Goal: Task Accomplishment & Management: Use online tool/utility

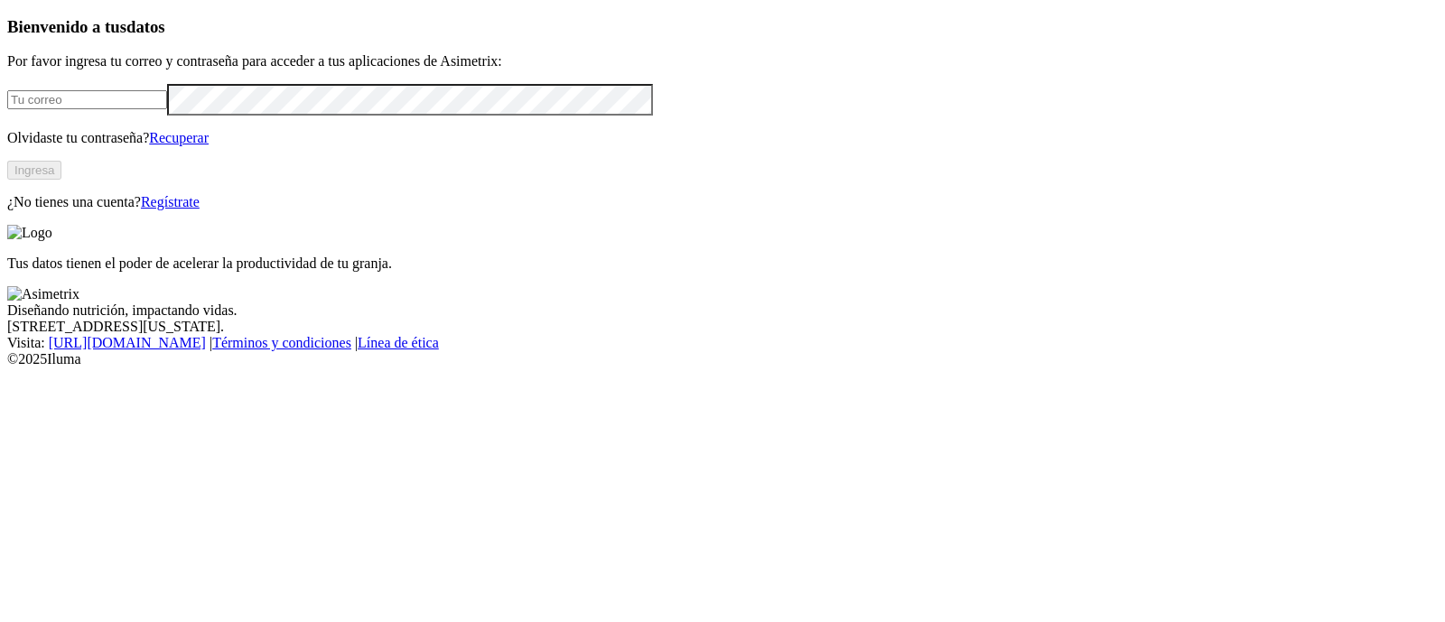
type input "[PERSON_NAME][EMAIL_ADDRESS][PERSON_NAME][DOMAIN_NAME]"
drag, startPoint x: 331, startPoint y: 273, endPoint x: 330, endPoint y: 285, distance: 11.9
click at [61, 180] on button "Ingresa" at bounding box center [34, 170] width 54 height 19
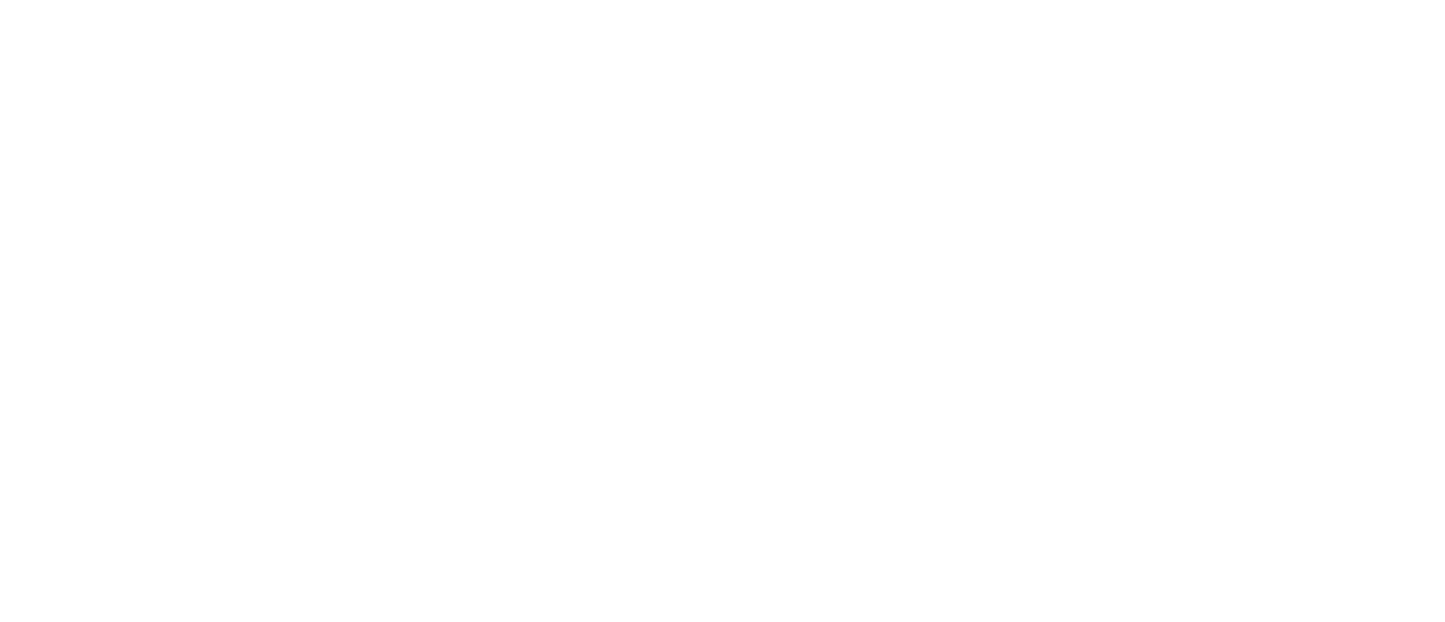
click at [355, 476] on div at bounding box center [729, 311] width 1445 height 622
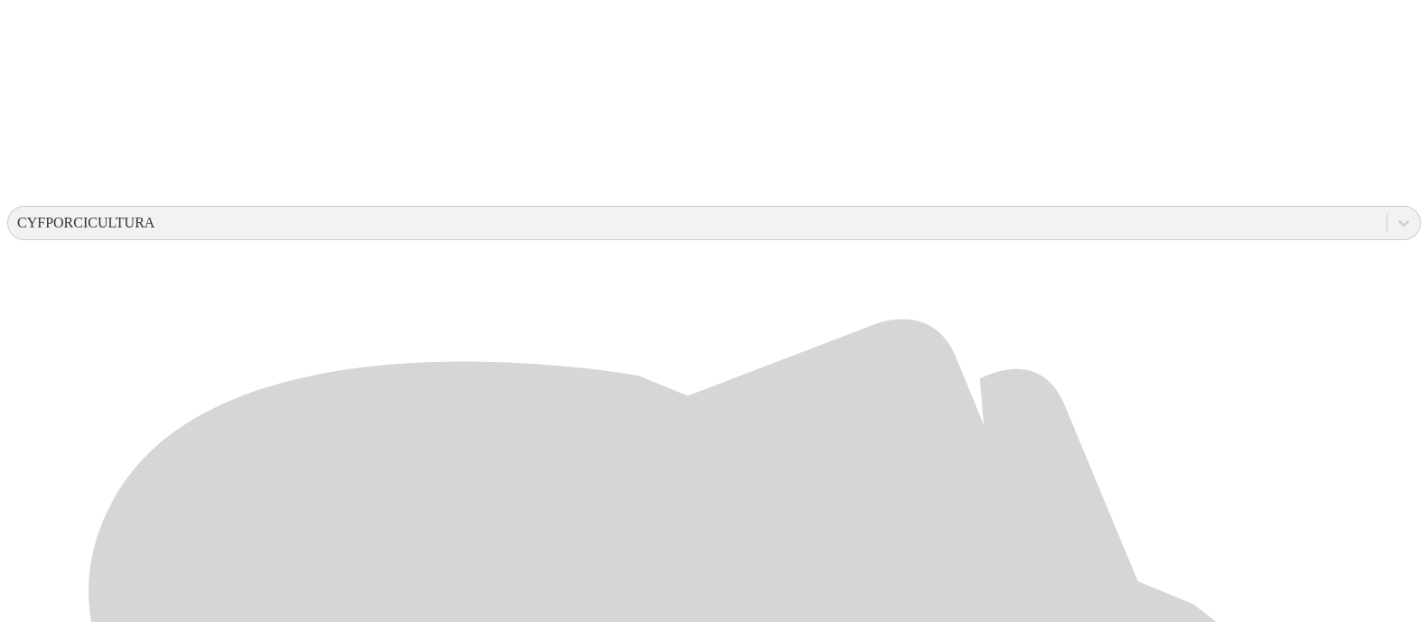
scroll to position [528, 0]
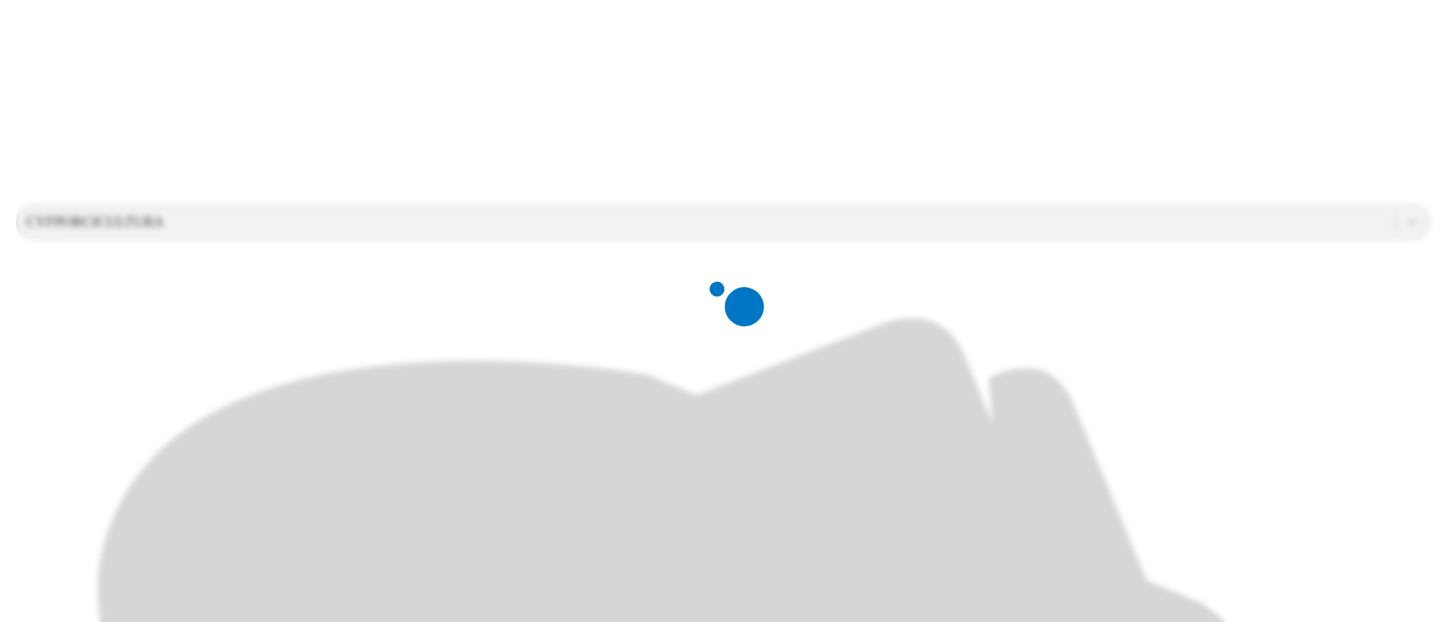
scroll to position [0, 0]
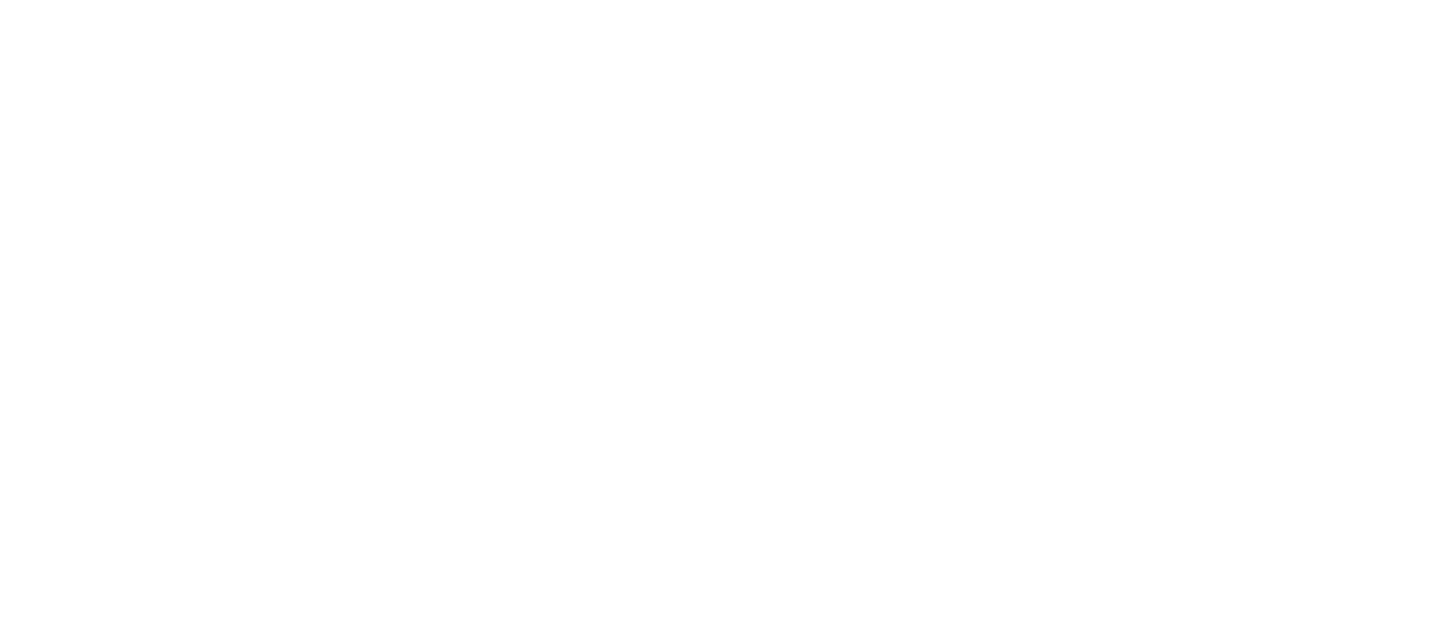
type input "Agosto-2025"
click at [553, 303] on div at bounding box center [729, 311] width 1445 height 622
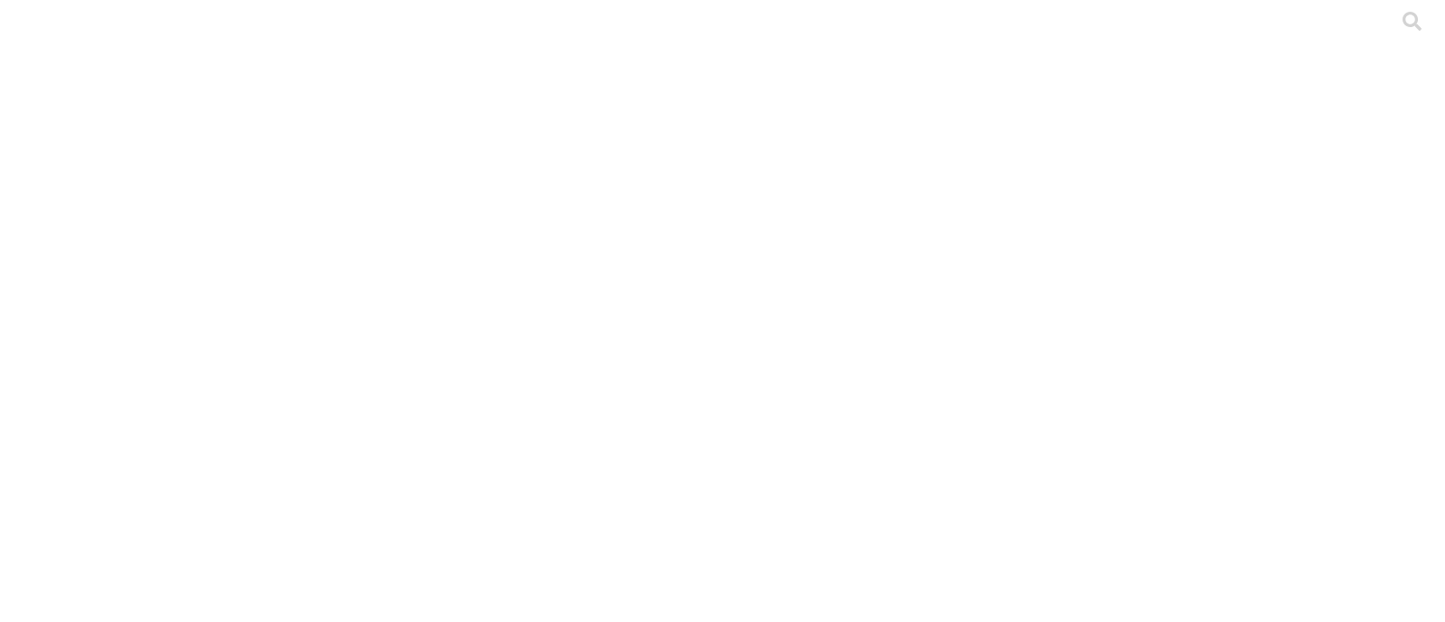
click at [1403, 31] on icon at bounding box center [1412, 21] width 19 height 19
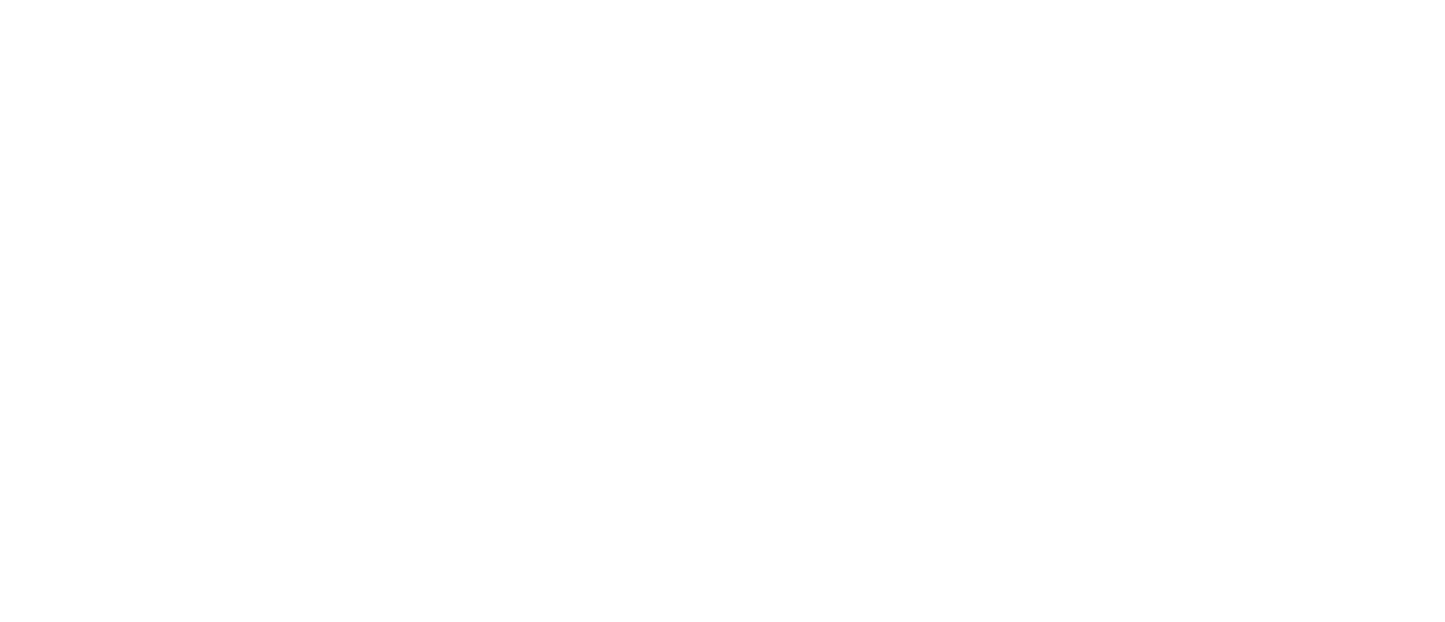
type input "Agosto-2025"
click at [351, 265] on div at bounding box center [729, 311] width 1445 height 622
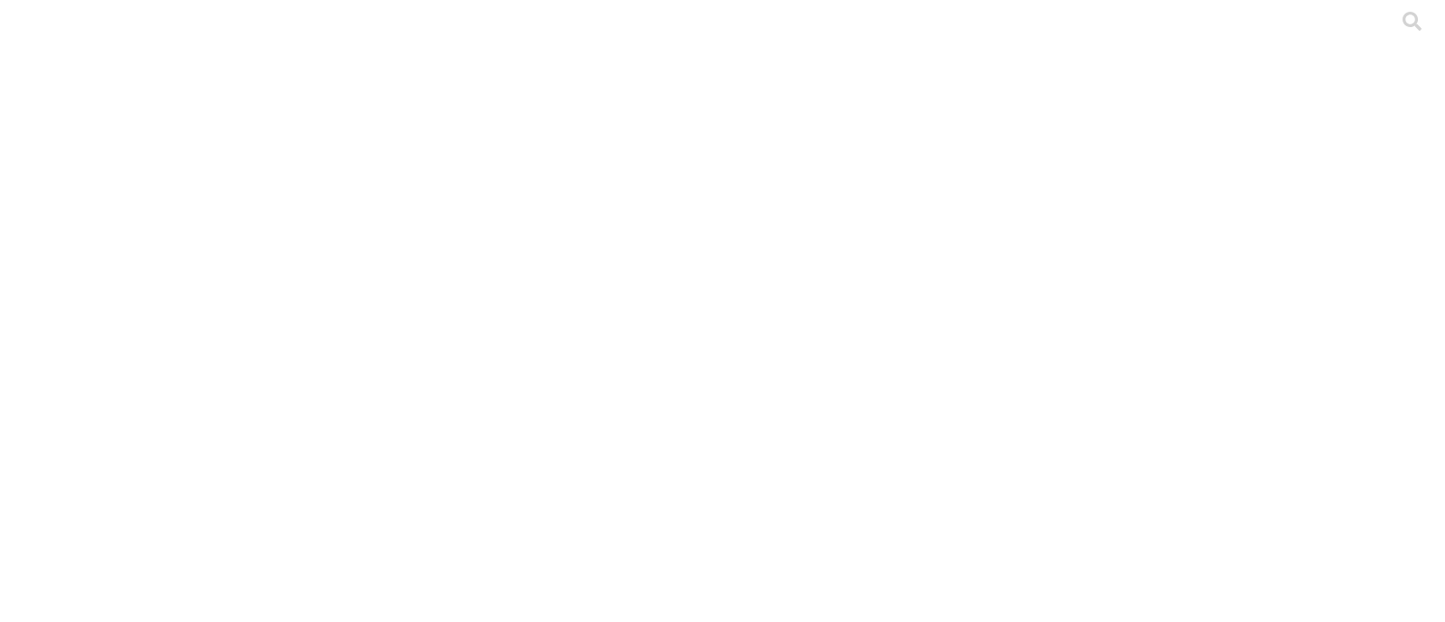
type input "Agosto-2025"
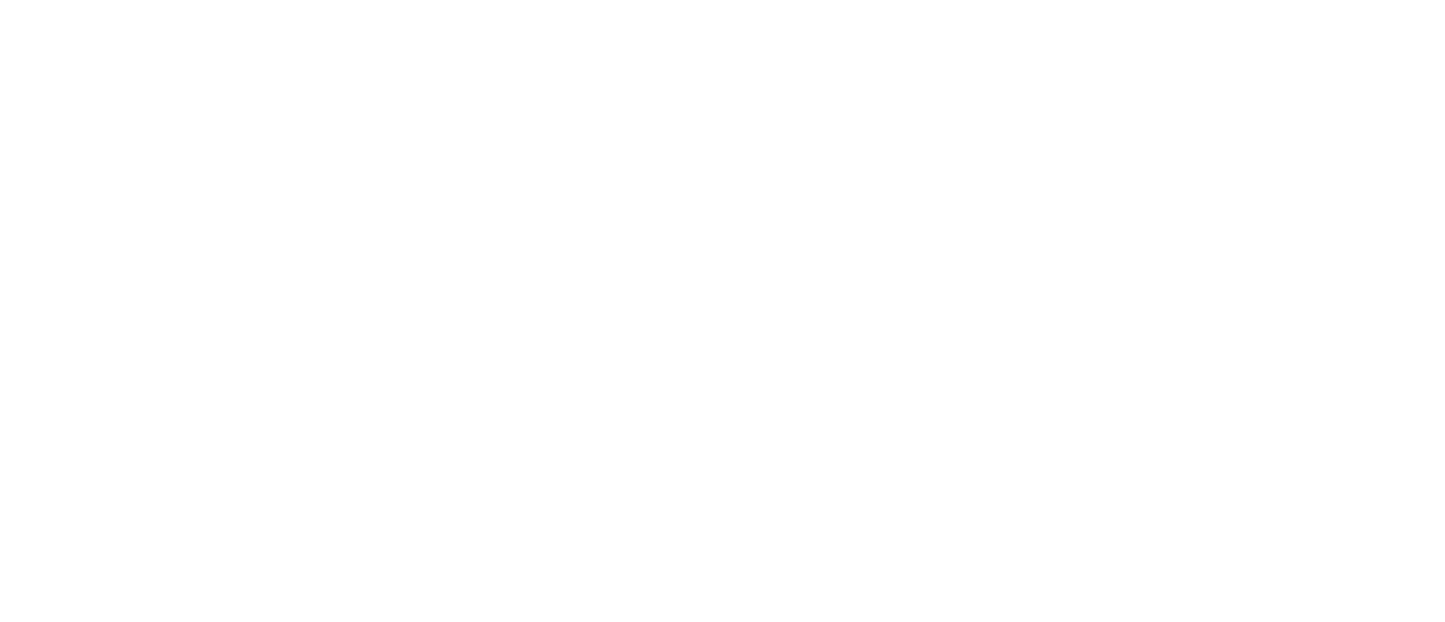
type input "Agosto-2025"
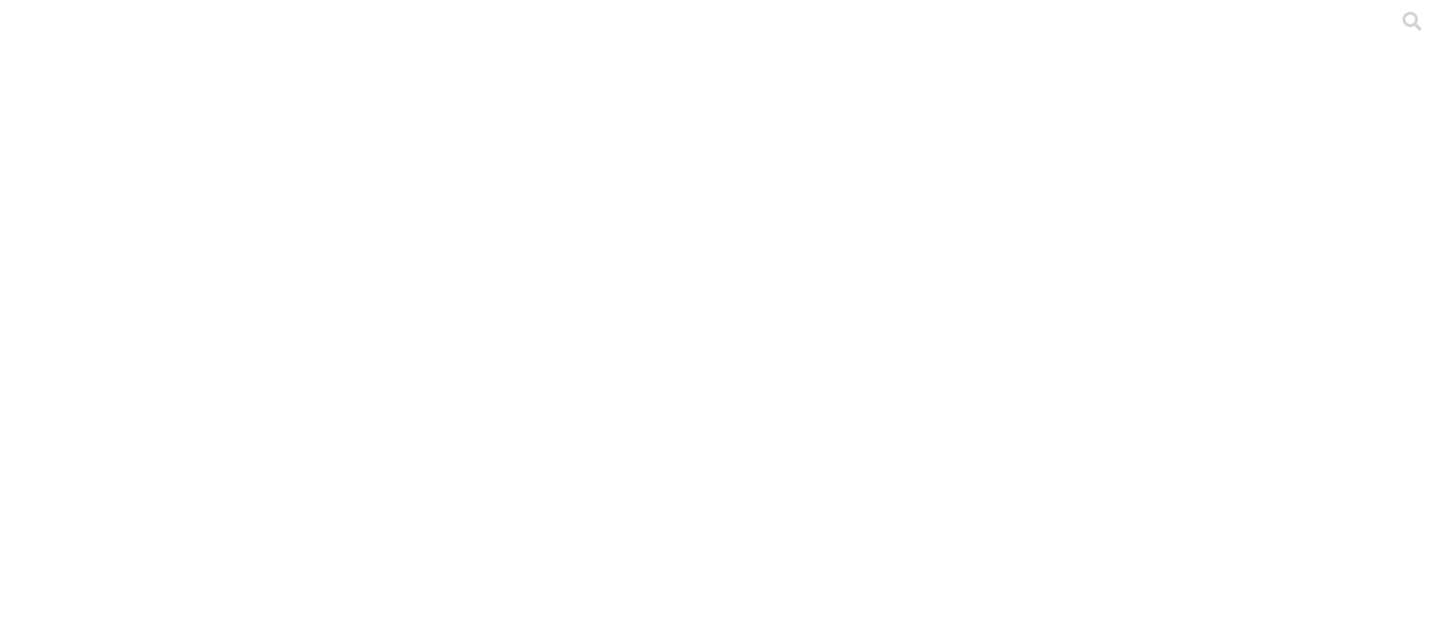
type input "Agosto-20252"
